Goal: Task Accomplishment & Management: Use online tool/utility

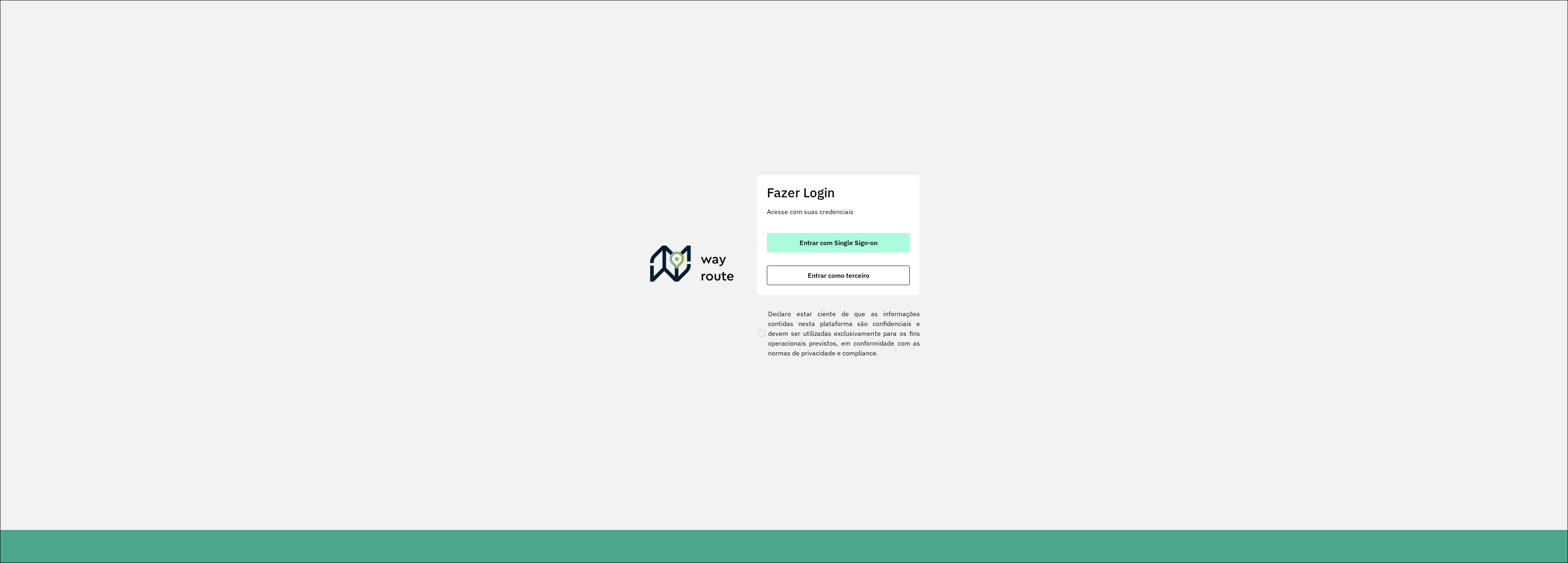
click at [820, 239] on span "Entrar com Single Sign-on" at bounding box center [838, 243] width 78 height 7
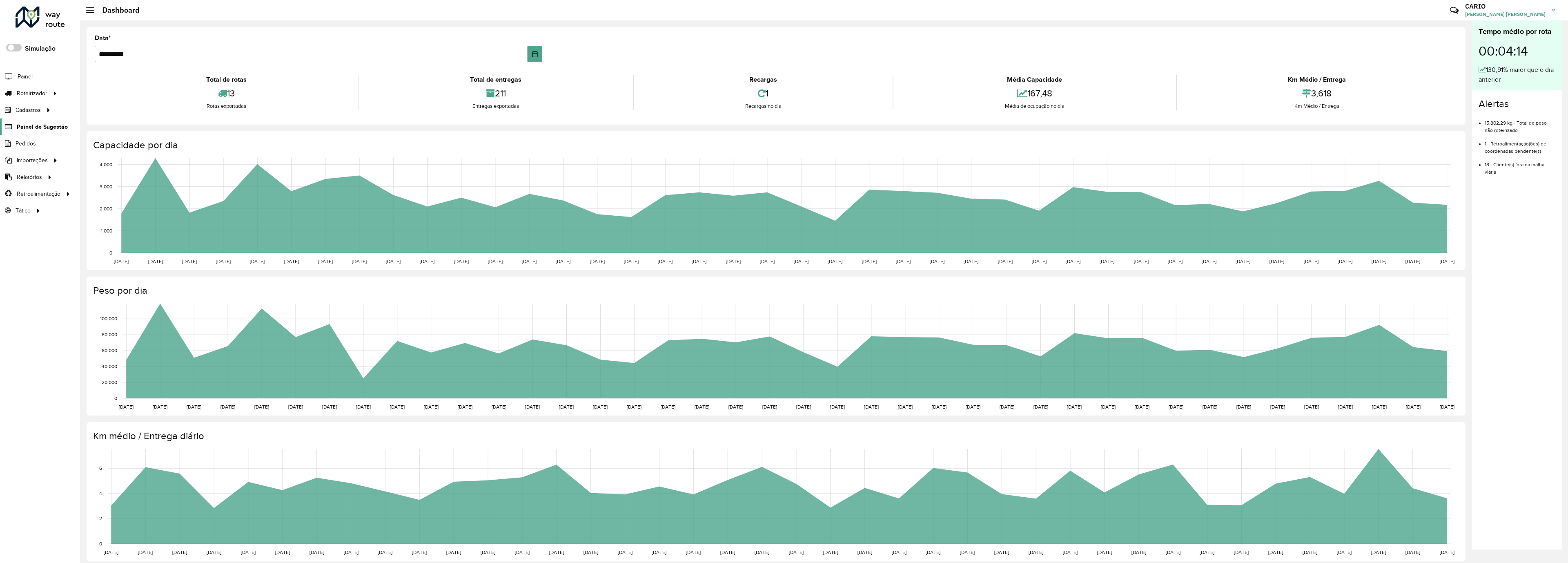
click at [41, 127] on span "Painel de Sugestão" at bounding box center [42, 127] width 51 height 9
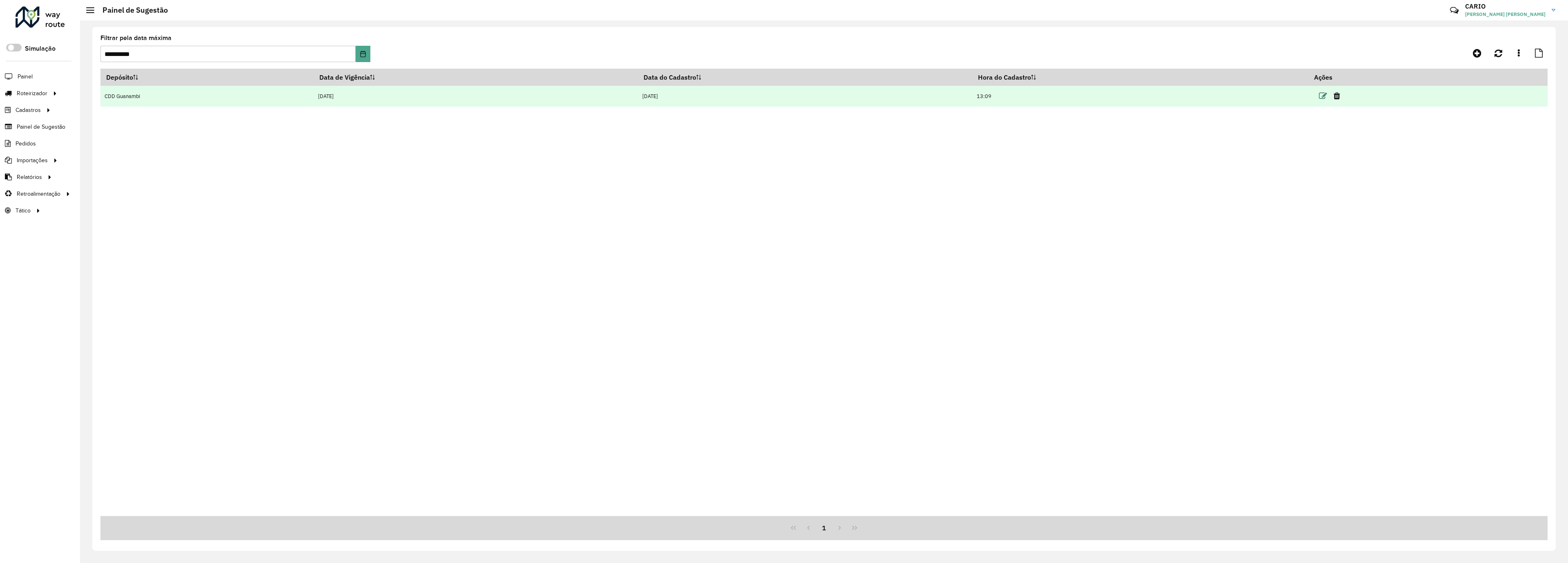
click at [1324, 93] on icon at bounding box center [1323, 96] width 8 height 8
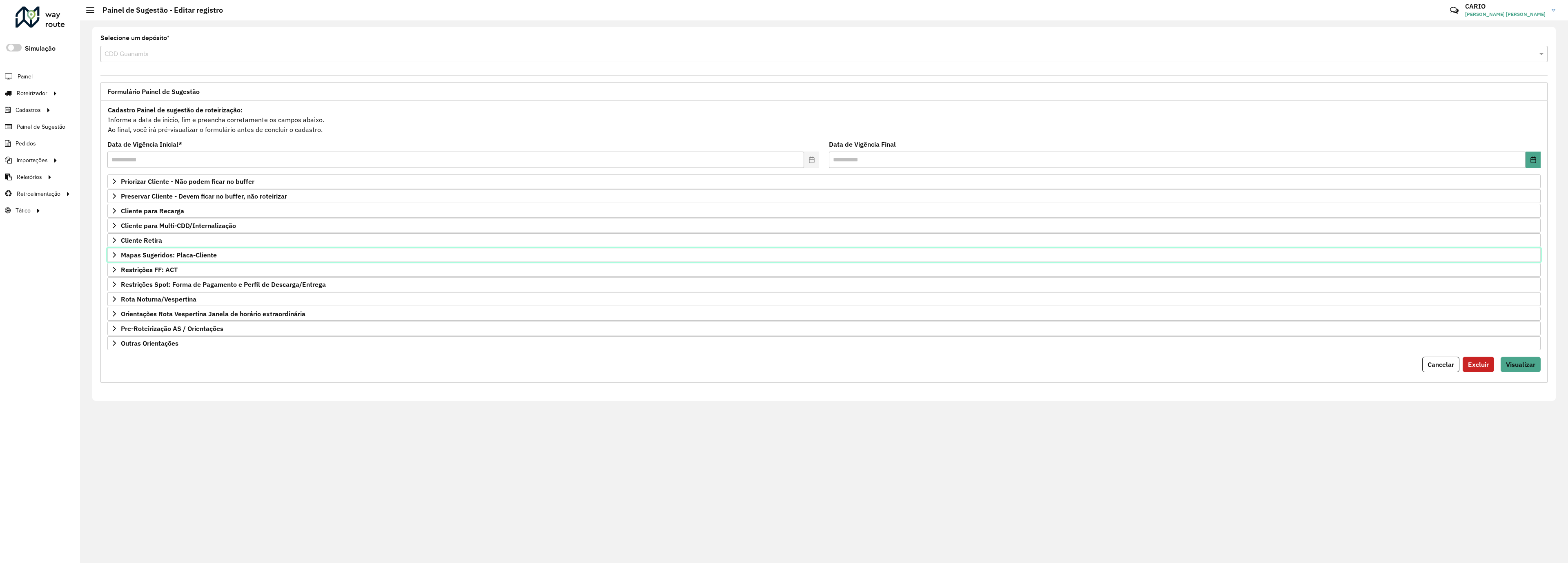
click at [152, 259] on span "Mapas Sugeridos: Placa-Cliente" at bounding box center [169, 255] width 96 height 7
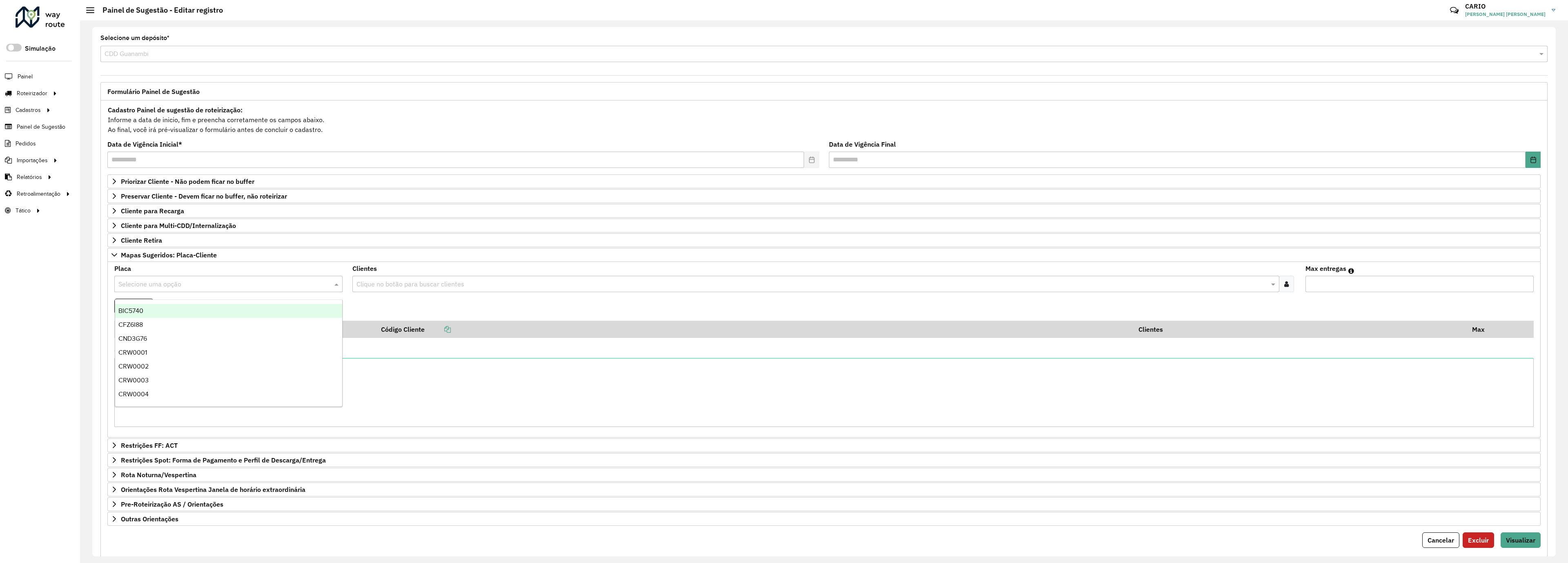
click at [165, 283] on input "text" at bounding box center [220, 284] width 204 height 10
type input "**"
click at [156, 321] on div "FAI2A99" at bounding box center [228, 324] width 227 height 14
click at [397, 282] on input "text" at bounding box center [811, 284] width 914 height 10
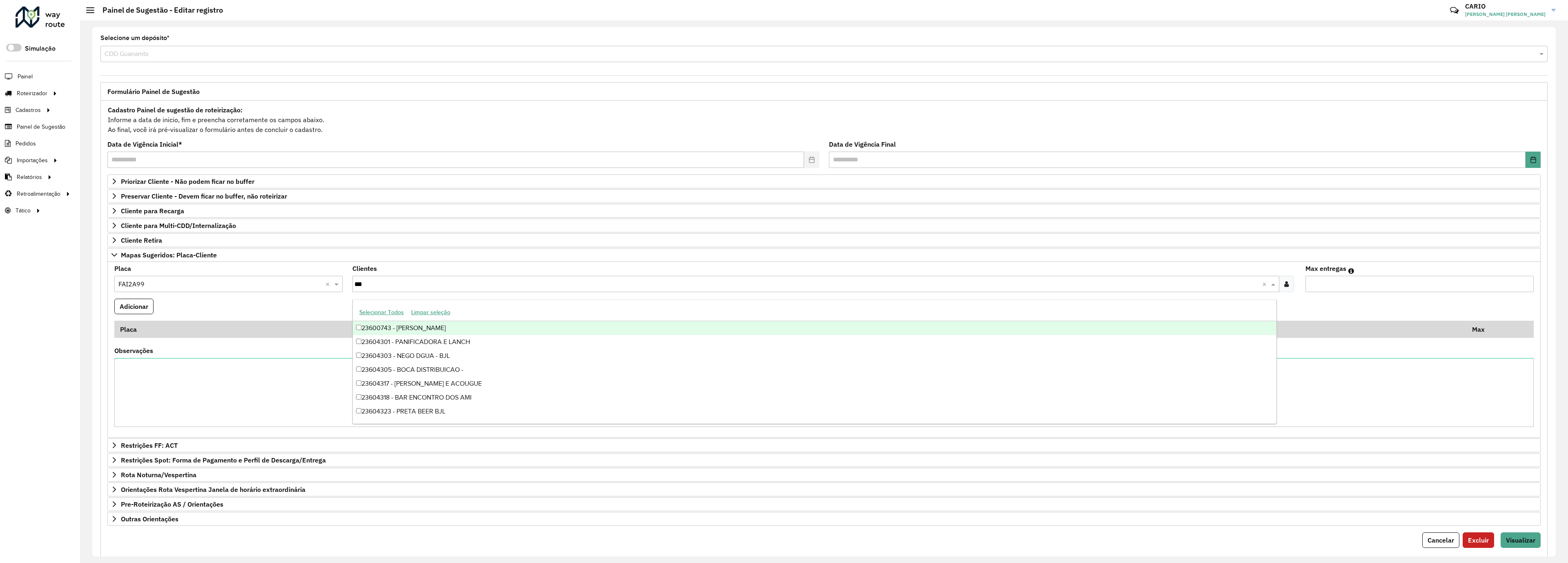
type input "****"
click at [415, 326] on div "40704315 - SENDAS DISTRIBUIDORA" at bounding box center [814, 328] width 923 height 14
click at [131, 312] on button "Adicionar" at bounding box center [134, 306] width 39 height 15
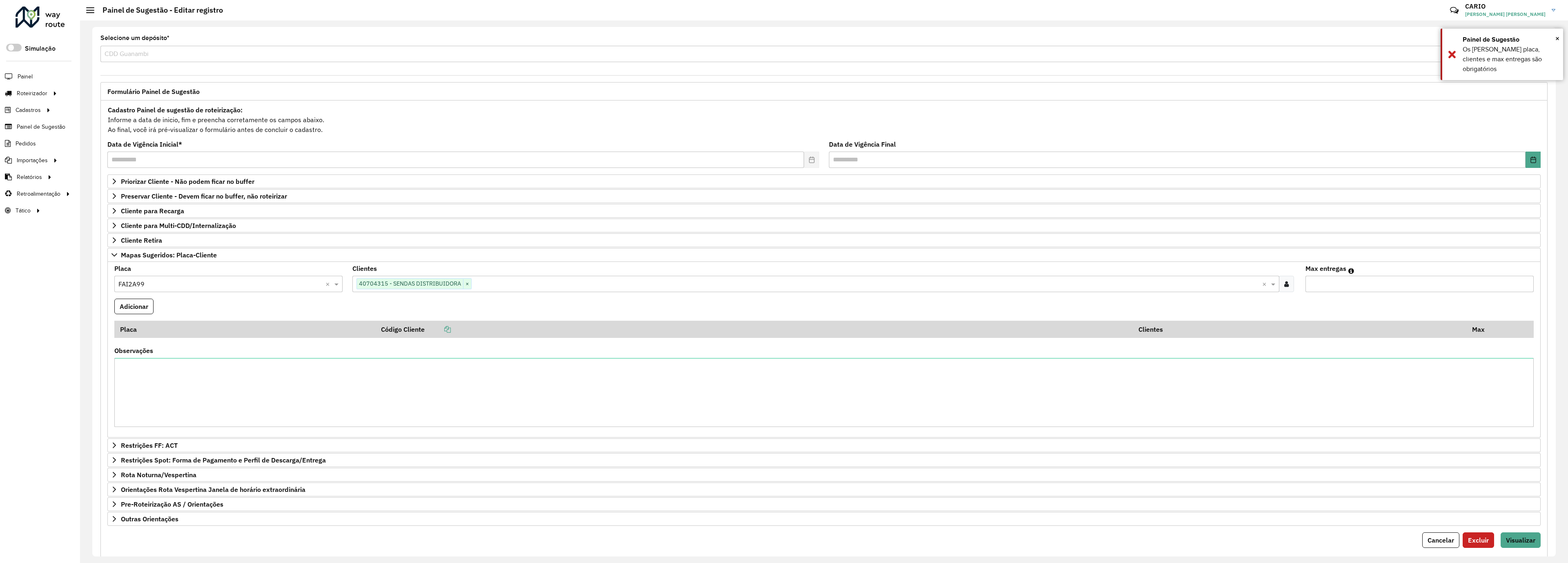
click at [1317, 288] on input "Max entregas" at bounding box center [1420, 284] width 228 height 17
type input "*"
click at [143, 309] on button "Adicionar" at bounding box center [134, 306] width 39 height 15
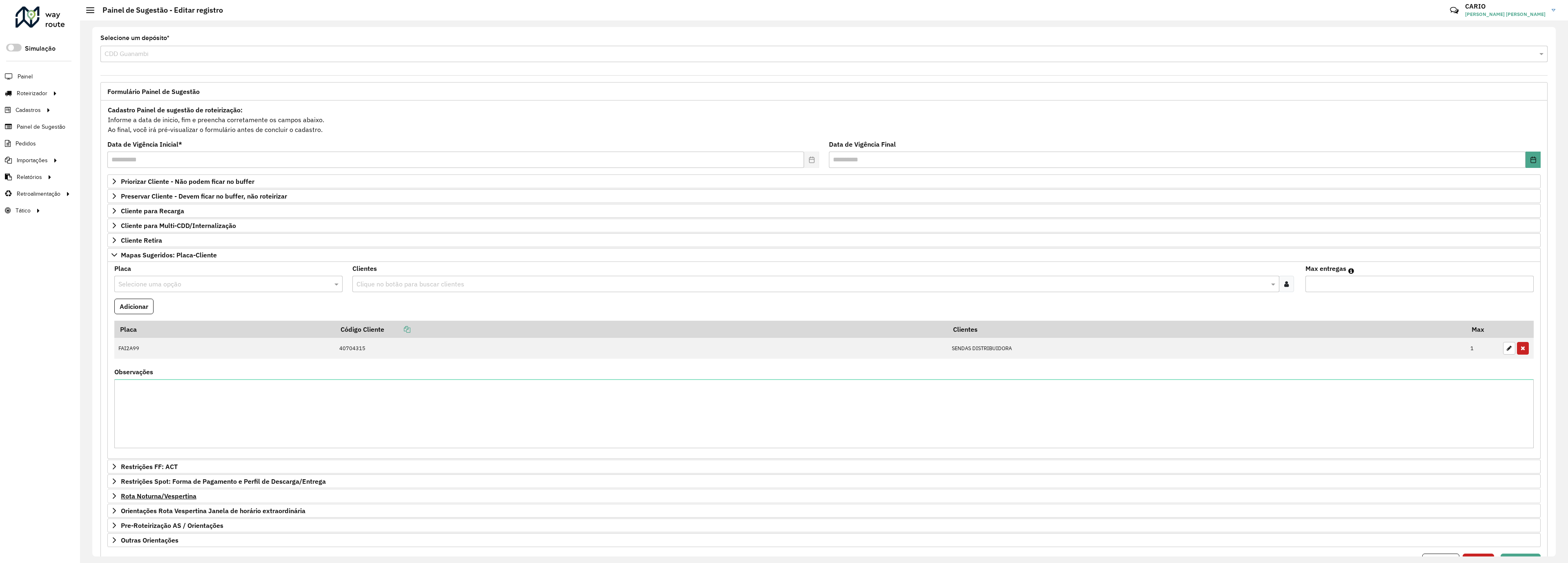
scroll to position [62, 0]
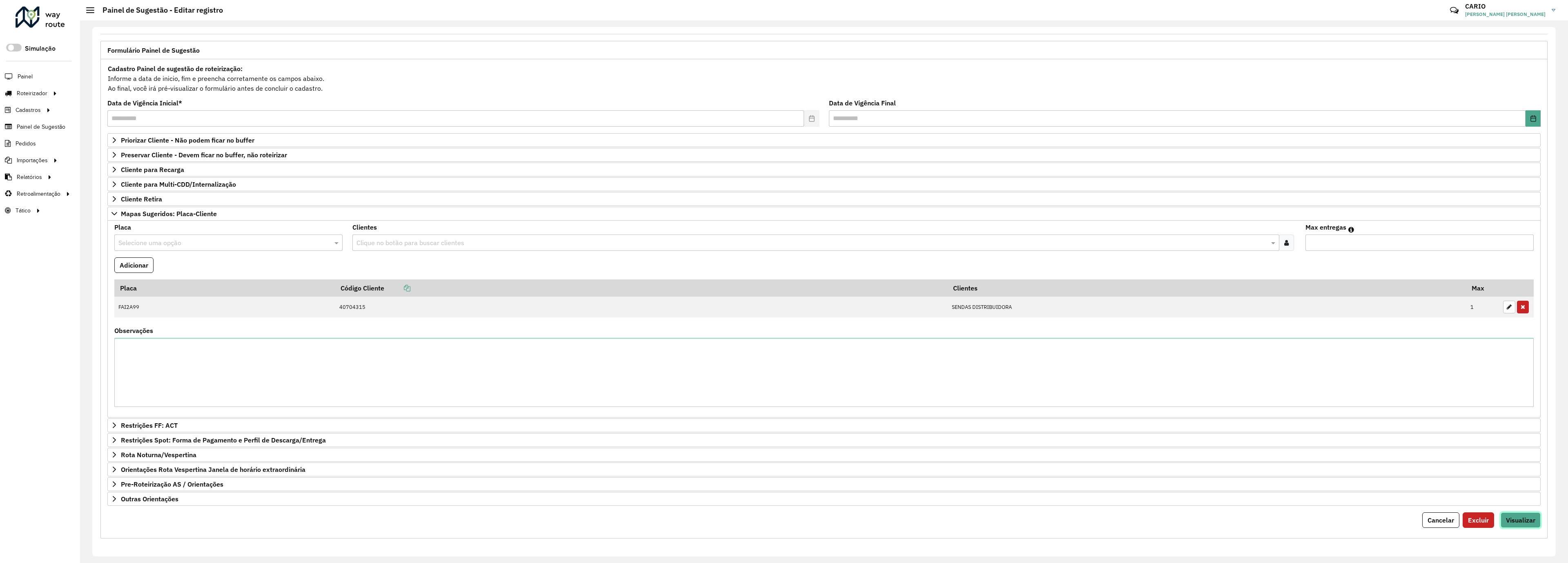
click at [1525, 520] on span "Visualizar" at bounding box center [1521, 520] width 29 height 8
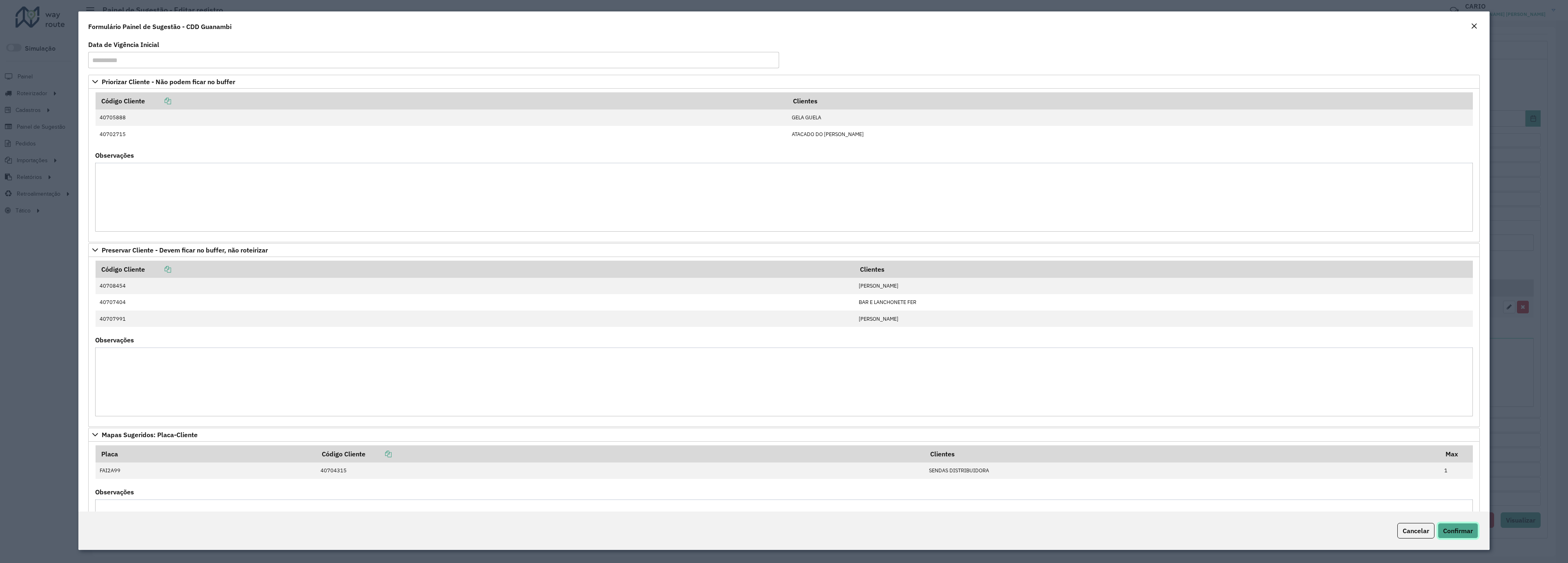
click at [1465, 534] on span "Confirmar" at bounding box center [1457, 531] width 30 height 8
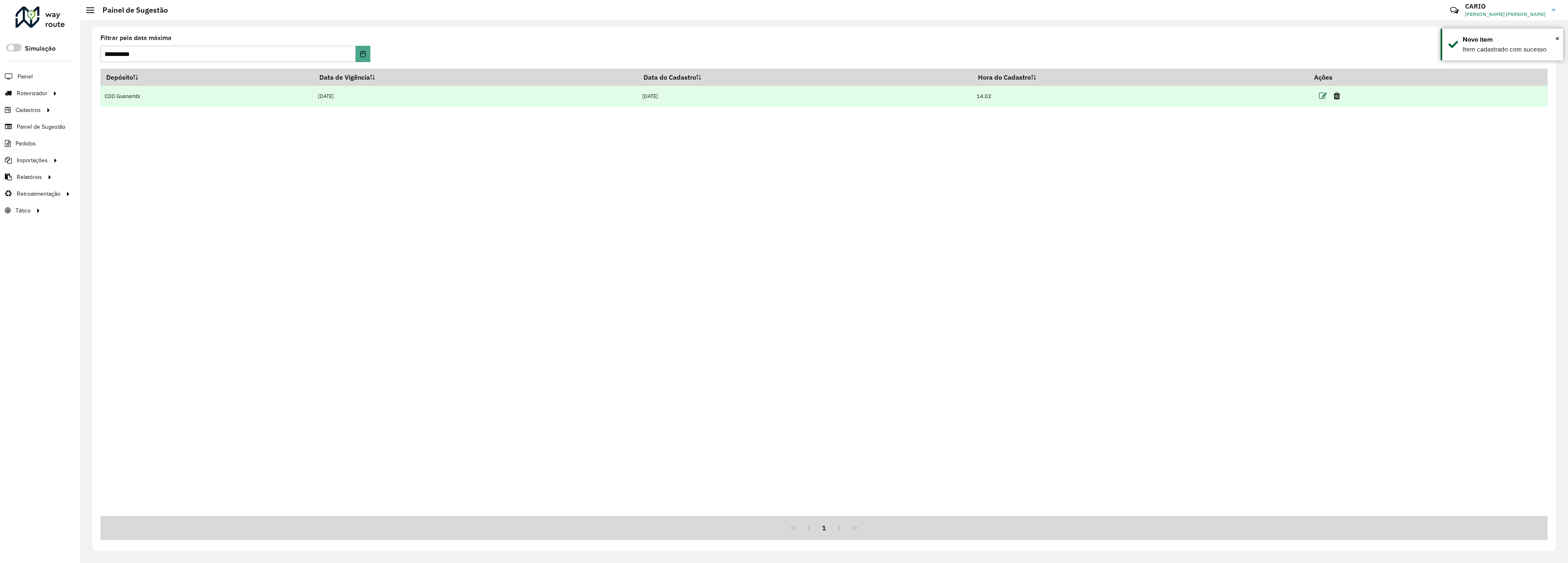
click at [1324, 98] on icon at bounding box center [1323, 96] width 8 height 8
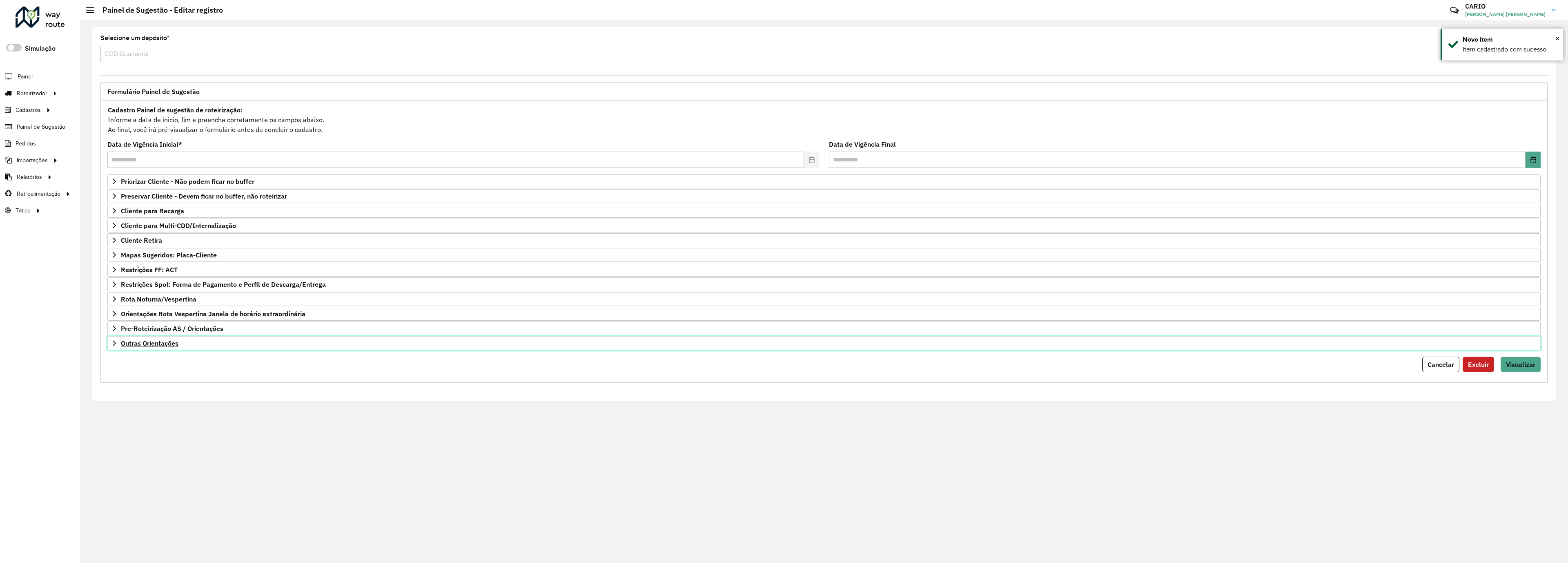
click at [163, 346] on span "Outras Orientações" at bounding box center [150, 343] width 57 height 7
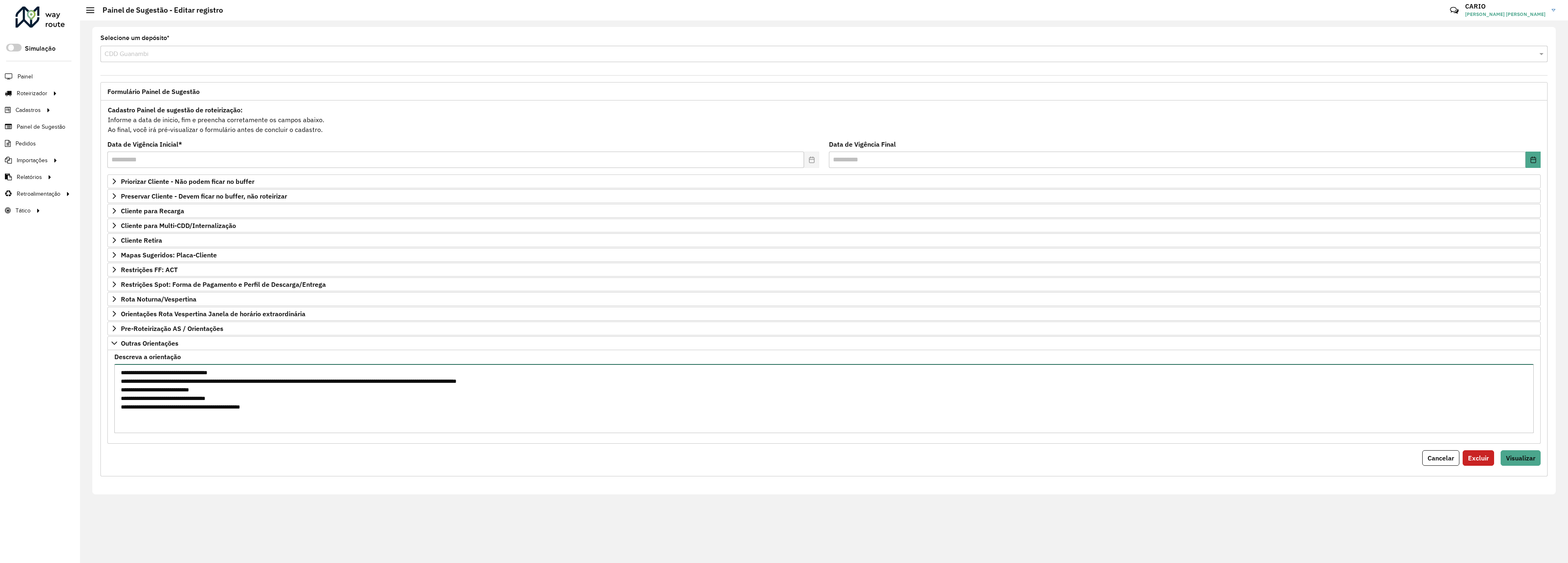
click at [289, 416] on textarea "**********" at bounding box center [824, 398] width 1420 height 69
type textarea "**********"
click at [1529, 462] on span "Visualizar" at bounding box center [1521, 458] width 29 height 8
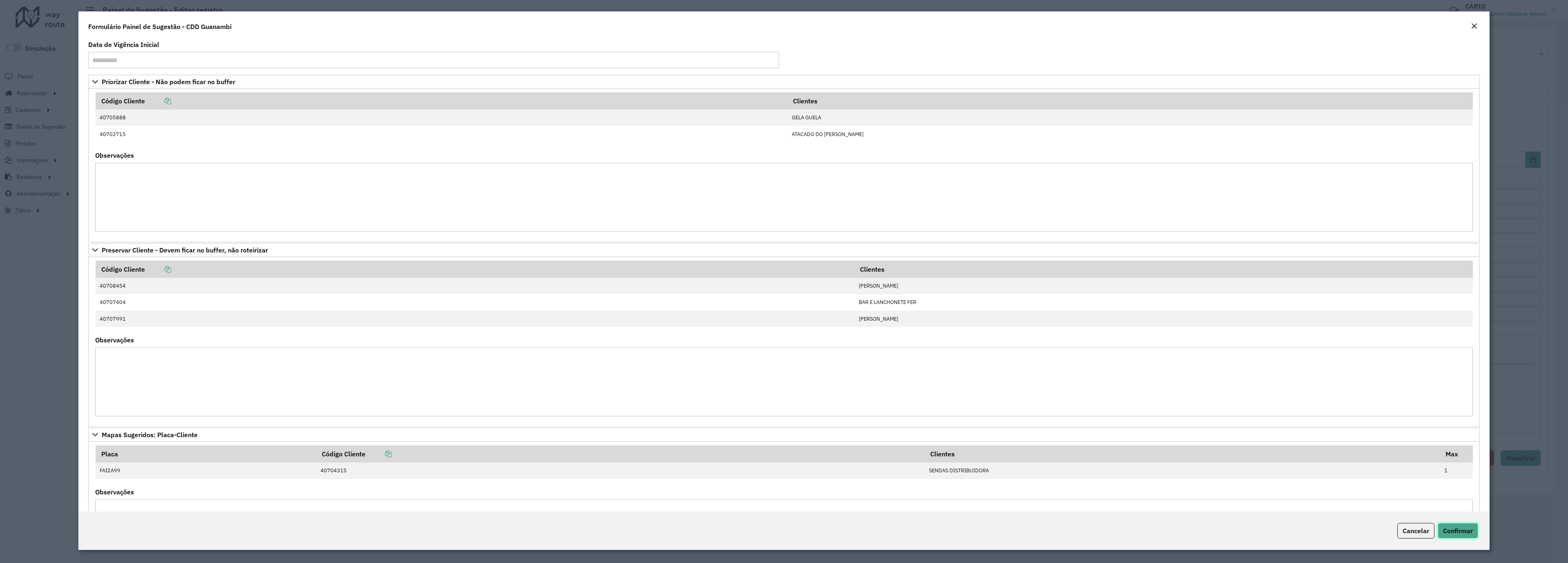
click at [1460, 530] on span "Confirmar" at bounding box center [1457, 531] width 30 height 8
